Goal: Task Accomplishment & Management: Complete application form

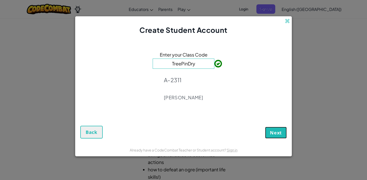
click at [269, 132] on button "Next" at bounding box center [276, 133] width 22 height 12
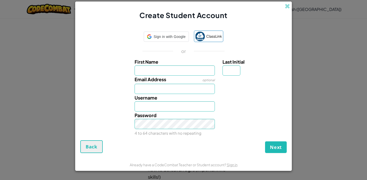
click at [182, 71] on input "First Name" at bounding box center [175, 70] width 81 height 10
type input "David"
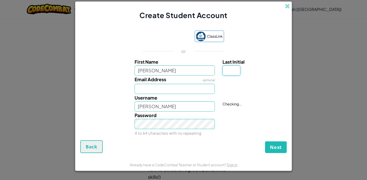
click at [234, 69] on input "Last Initial" at bounding box center [231, 70] width 18 height 10
type input "A"
type input "DavidA"
click at [204, 91] on input "Email Address" at bounding box center [175, 89] width 81 height 10
type input "david.ajao.tecmi@gmail.com"
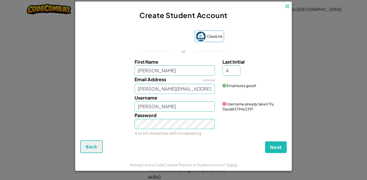
click at [174, 112] on div "Password 4 to 64 characters with no repeating" at bounding box center [175, 124] width 88 height 25
click at [156, 110] on input "DavidA" at bounding box center [175, 106] width 81 height 10
type input "D"
type input "r"
type input "d"
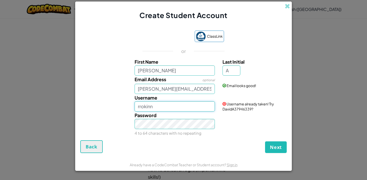
type input "rrokinn"
click at [276, 148] on span "Next" at bounding box center [276, 147] width 12 height 6
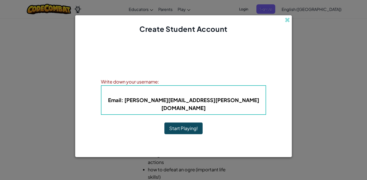
click at [181, 127] on button "Start Playing!" at bounding box center [183, 129] width 38 height 12
